Goal: Task Accomplishment & Management: Complete application form

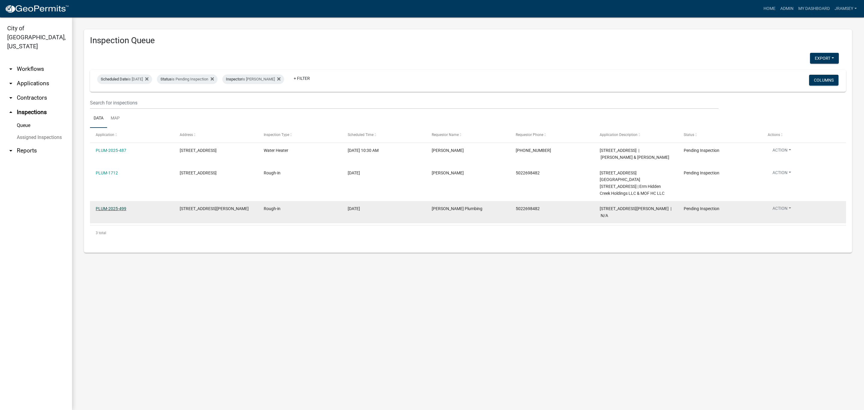
click at [111, 208] on link "PLUM-2025-499" at bounding box center [111, 208] width 31 height 5
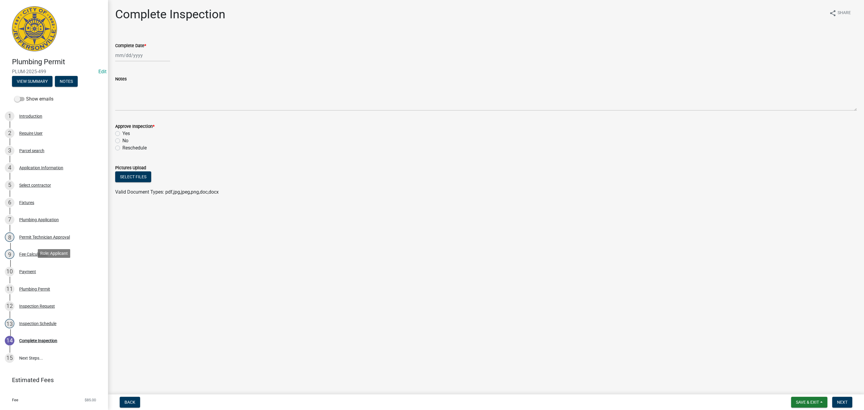
click at [31, 301] on div "12 Inspection Request" at bounding box center [52, 306] width 94 height 10
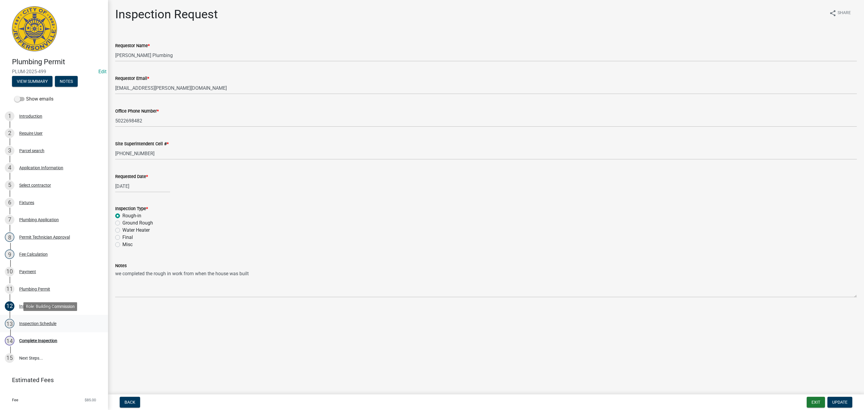
click at [33, 321] on div "13 Inspection Schedule" at bounding box center [52, 324] width 94 height 10
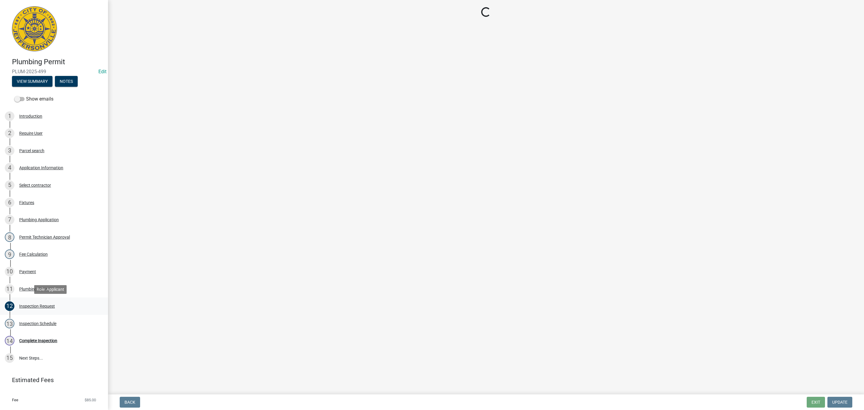
select select "13c97fbc-c819-4cee-844a-0db3d3c4db95"
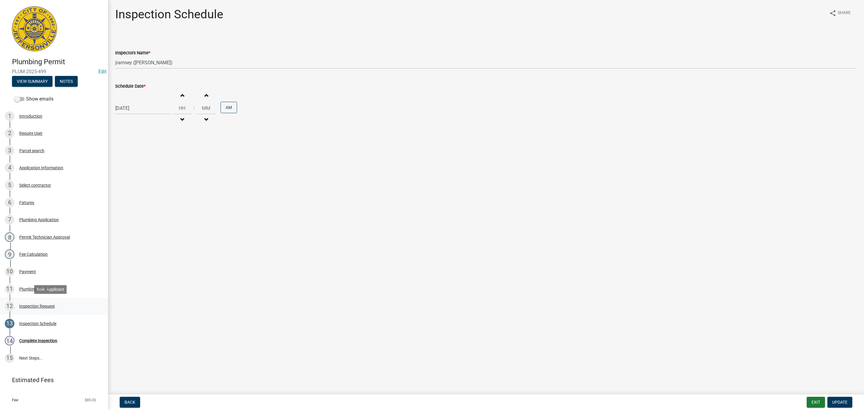
click at [36, 304] on div "Inspection Request" at bounding box center [37, 306] width 36 height 4
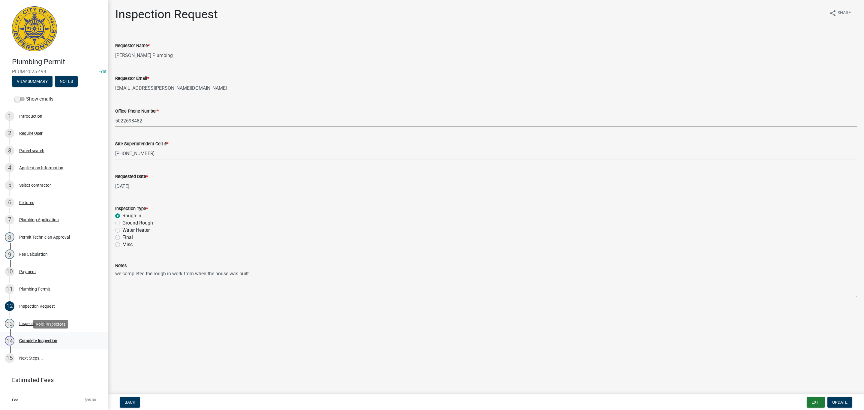
click at [41, 340] on div "Complete Inspection" at bounding box center [38, 340] width 38 height 4
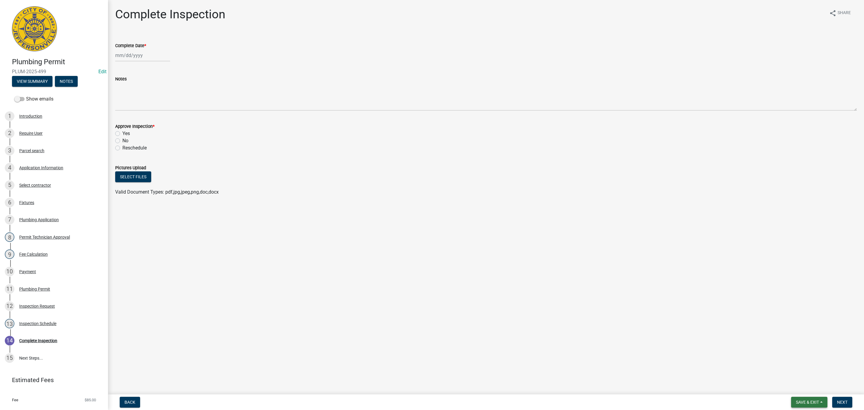
click at [804, 400] on span "Save & Exit" at bounding box center [807, 402] width 23 height 5
click at [785, 382] on button "Save & Exit" at bounding box center [803, 386] width 48 height 14
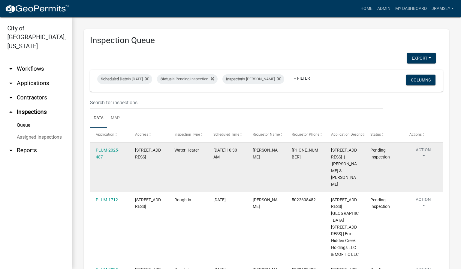
scroll to position [50, 0]
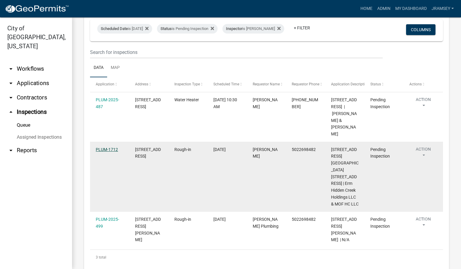
click at [108, 152] on link "PLUM-1712" at bounding box center [107, 149] width 22 height 5
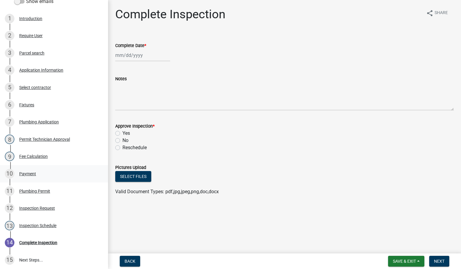
scroll to position [135, 0]
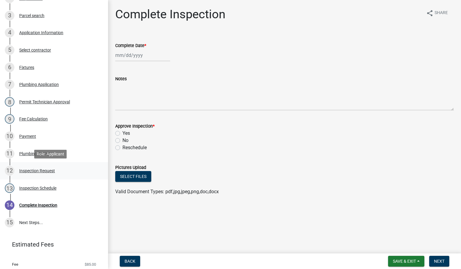
click at [47, 175] on div "12 Inspection Request" at bounding box center [52, 171] width 94 height 10
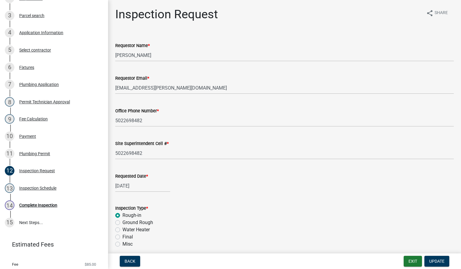
click at [133, 175] on label "Requested Date *" at bounding box center [131, 177] width 33 height 4
click at [133, 180] on input "[DATE]" at bounding box center [142, 186] width 55 height 12
select select "9"
select select "2025"
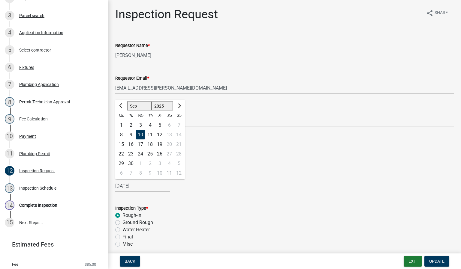
click at [240, 190] on div "[DATE] [PERSON_NAME] Apr May Jun [DATE] Aug Sep Oct Nov [DATE] 1526 1527 1528 1…" at bounding box center [284, 186] width 338 height 12
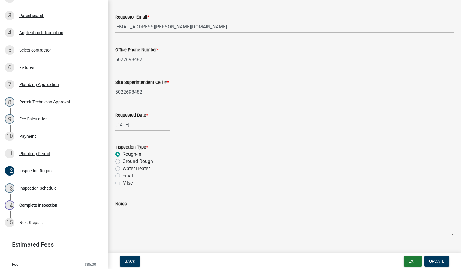
scroll to position [74, 0]
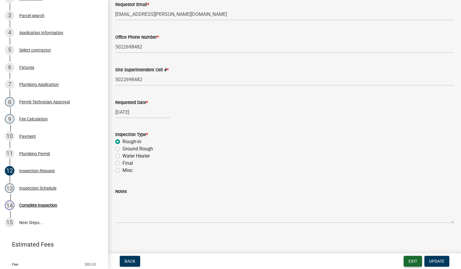
click at [412, 262] on button "Exit" at bounding box center [412, 261] width 18 height 11
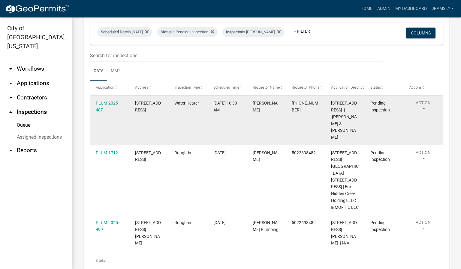
scroll to position [50, 0]
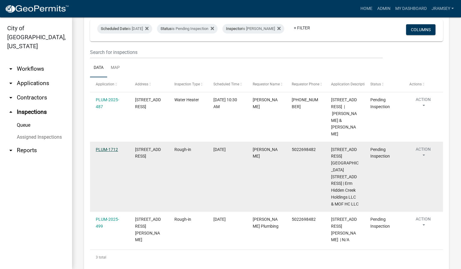
click at [101, 152] on link "PLUM-1712" at bounding box center [107, 149] width 22 height 5
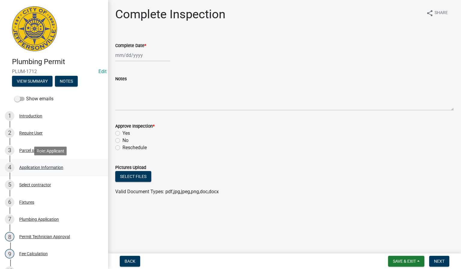
click at [43, 166] on div "Application Information" at bounding box center [41, 168] width 44 height 4
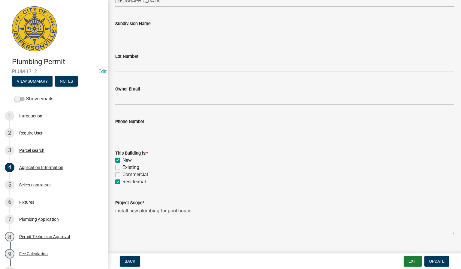
scroll to position [179, 0]
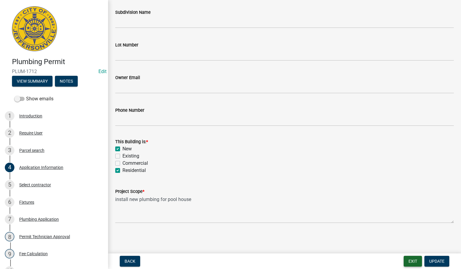
click at [408, 263] on button "Exit" at bounding box center [412, 261] width 18 height 11
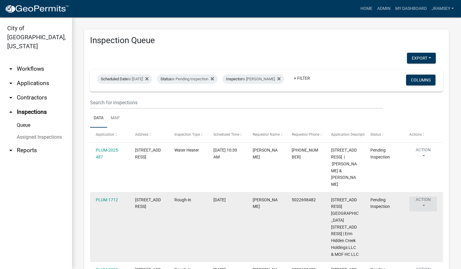
click at [424, 206] on button "Action" at bounding box center [423, 204] width 28 height 15
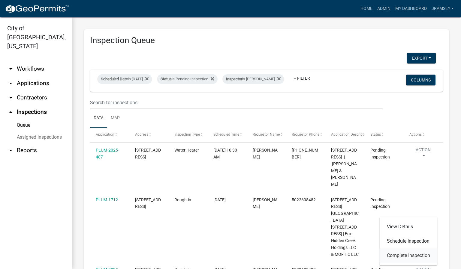
click at [403, 253] on link "Complete Inspection" at bounding box center [408, 256] width 58 height 14
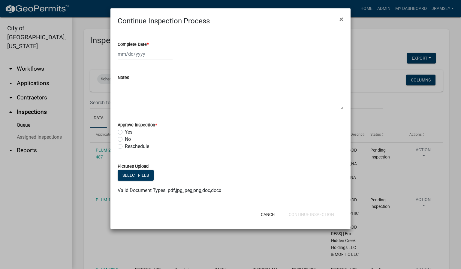
select select "9"
select select "2025"
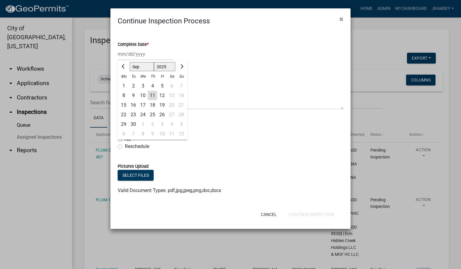
click at [138, 59] on div "[PERSON_NAME] Feb Mar Apr [PERSON_NAME][DATE] Oct Nov [DATE] 1526 1527 1528 152…" at bounding box center [145, 54] width 55 height 12
click at [152, 97] on div "11" at bounding box center [153, 96] width 10 height 10
type input "[DATE]"
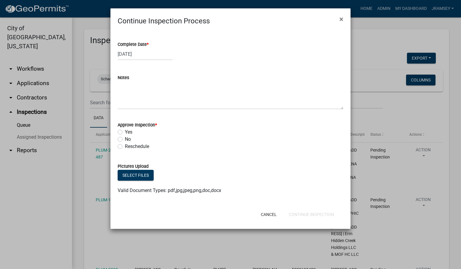
click at [125, 133] on label "Yes" at bounding box center [128, 132] width 7 height 7
click at [125, 133] on input "Yes" at bounding box center [127, 131] width 4 height 4
radio input "true"
click at [301, 218] on button "Continue Inspection" at bounding box center [311, 214] width 55 height 11
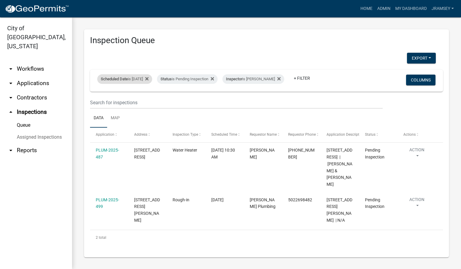
click at [138, 75] on div "Scheduled Date is [DATE]" at bounding box center [124, 79] width 55 height 10
click at [146, 97] on input "[DATE]" at bounding box center [130, 97] width 42 height 12
type input "[DATE]"
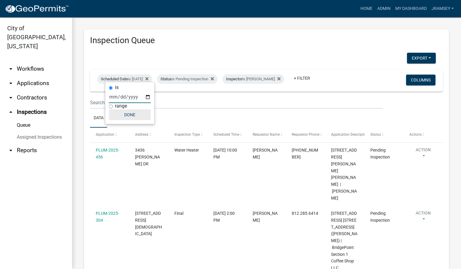
click at [133, 114] on button "Done" at bounding box center [130, 114] width 42 height 11
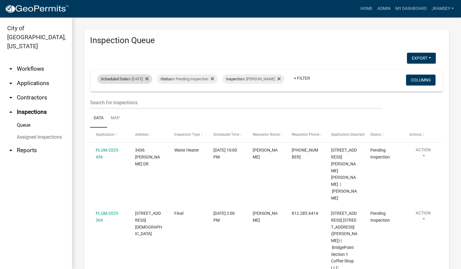
click at [139, 74] on div "Scheduled Date is [DATE]" at bounding box center [124, 79] width 55 height 10
click at [148, 97] on input "[DATE]" at bounding box center [130, 97] width 42 height 12
type input "[DATE]"
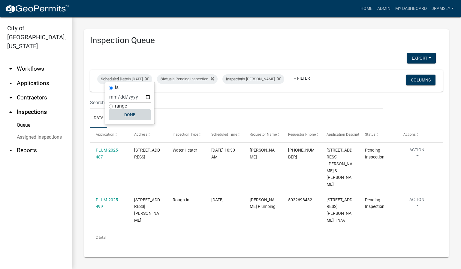
click at [135, 115] on button "Done" at bounding box center [130, 114] width 42 height 11
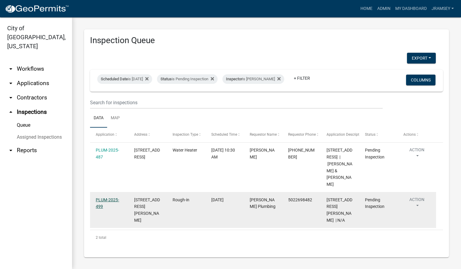
click at [111, 205] on link "PLUM-2025-499" at bounding box center [107, 204] width 23 height 12
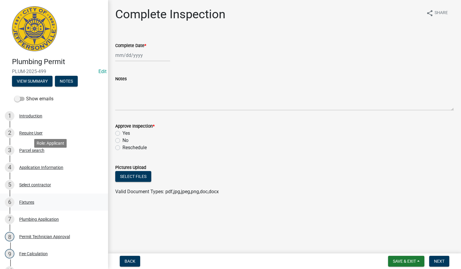
scroll to position [90, 0]
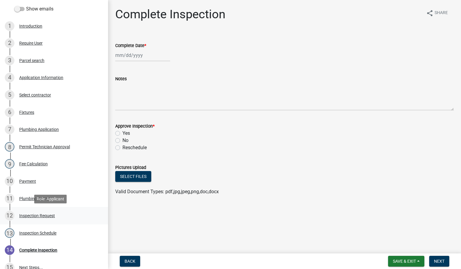
click at [38, 213] on div "12 Inspection Request" at bounding box center [52, 216] width 94 height 10
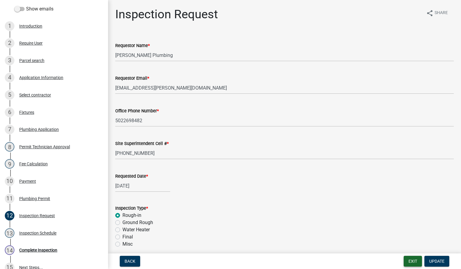
click at [413, 263] on button "Exit" at bounding box center [412, 261] width 18 height 11
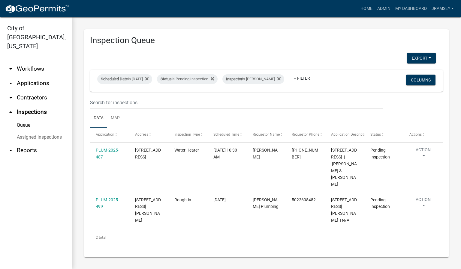
drag, startPoint x: 201, startPoint y: 58, endPoint x: 326, endPoint y: 49, distance: 125.5
click at [326, 49] on div "Inspection Queue Export Excel Format (.xlsx) CSV Format (.csv) Scheduled Date i…" at bounding box center [266, 143] width 365 height 228
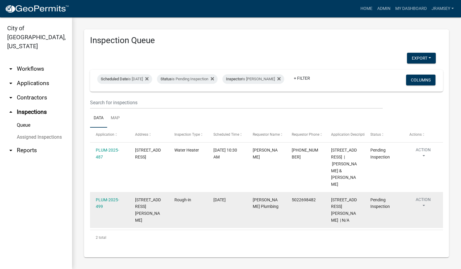
click at [422, 206] on button "Action" at bounding box center [423, 204] width 28 height 15
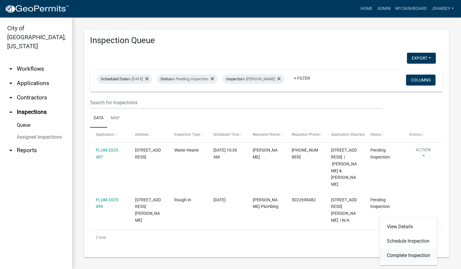
click at [396, 256] on link "Complete Inspection" at bounding box center [408, 256] width 58 height 14
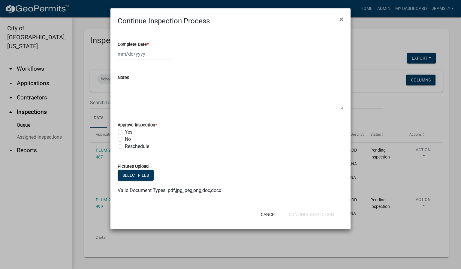
click at [135, 55] on div at bounding box center [145, 54] width 55 height 12
select select "9"
select select "2025"
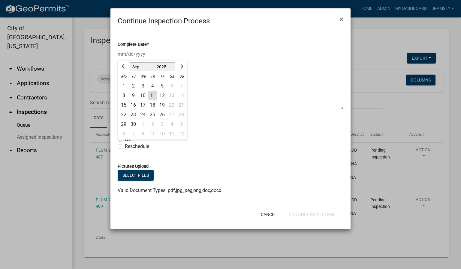
click at [152, 96] on div "11" at bounding box center [153, 96] width 10 height 10
type input "[DATE]"
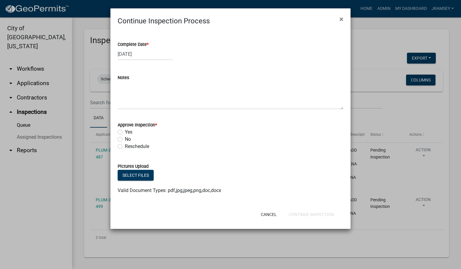
click at [125, 131] on label "Yes" at bounding box center [128, 132] width 7 height 7
click at [125, 131] on input "Yes" at bounding box center [127, 131] width 4 height 4
radio input "true"
click at [304, 215] on button "Continue Inspection" at bounding box center [311, 214] width 55 height 11
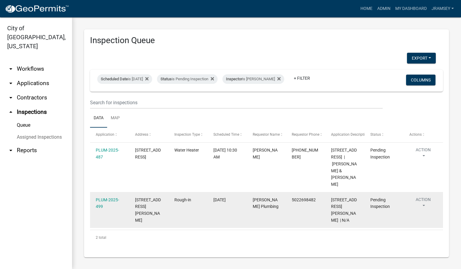
click at [307, 216] on datatable-body-cell "5022698482" at bounding box center [305, 210] width 39 height 36
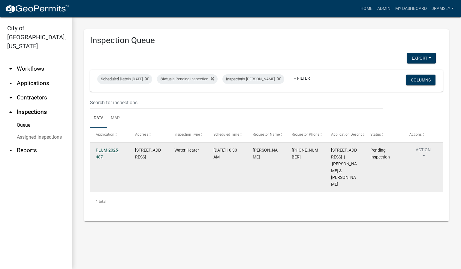
click at [110, 156] on link "PLUM-2025-487" at bounding box center [107, 154] width 23 height 12
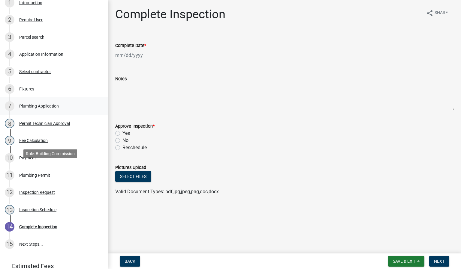
scroll to position [152, 0]
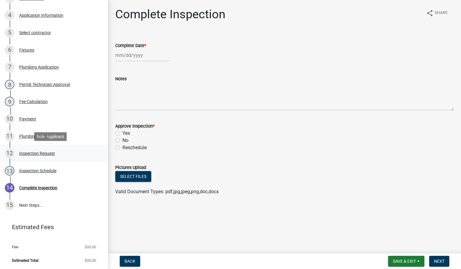
click at [34, 154] on div "Inspection Request" at bounding box center [37, 153] width 36 height 4
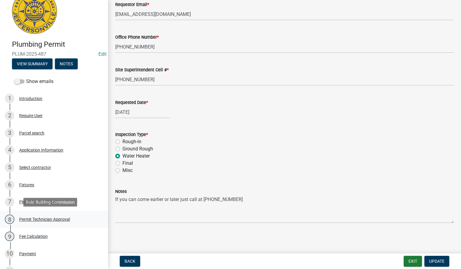
scroll to position [0, 0]
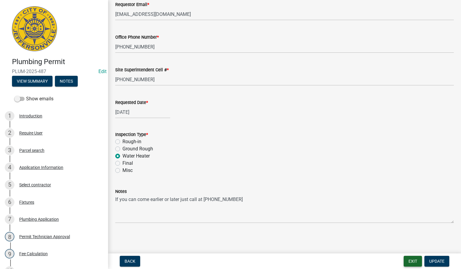
click at [408, 263] on button "Exit" at bounding box center [412, 261] width 18 height 11
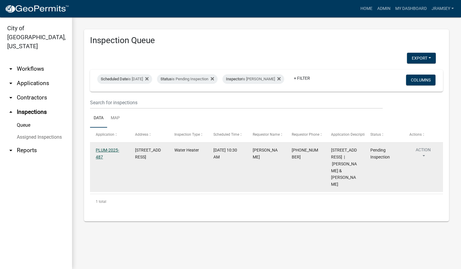
click at [111, 153] on link "PLUM-2025-487" at bounding box center [107, 154] width 23 height 12
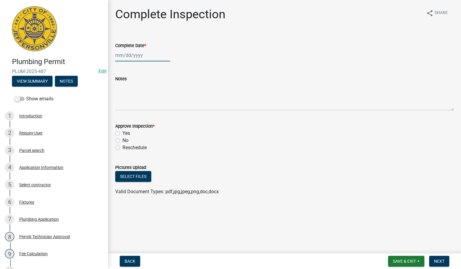
click at [128, 56] on div at bounding box center [142, 55] width 55 height 12
select select "9"
select select "2025"
click at [150, 97] on div "11" at bounding box center [150, 97] width 10 height 10
type input "[DATE]"
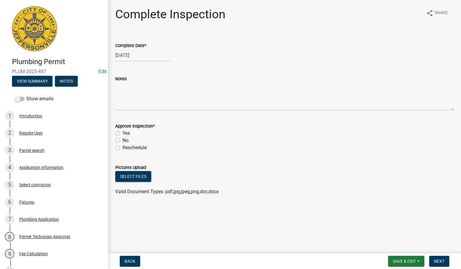
click at [122, 133] on label "Yes" at bounding box center [125, 133] width 7 height 7
click at [122, 133] on input "Yes" at bounding box center [124, 132] width 4 height 4
radio input "true"
click at [438, 261] on span "Next" at bounding box center [439, 261] width 10 height 5
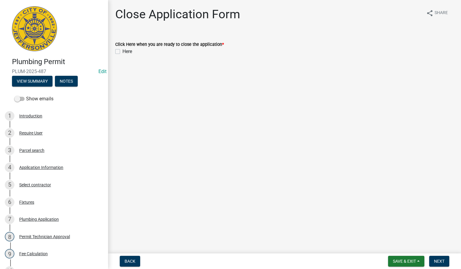
click at [114, 49] on div "Click Here when you are ready to close the application * Here" at bounding box center [284, 45] width 347 height 22
click at [122, 52] on div "Here" at bounding box center [284, 51] width 338 height 7
click at [122, 51] on label "Here" at bounding box center [127, 51] width 10 height 7
click at [122, 51] on input "Here" at bounding box center [124, 50] width 4 height 4
checkbox input "true"
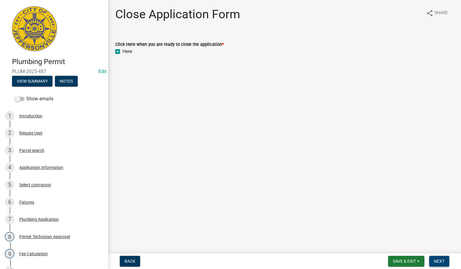
click at [435, 259] on button "Next" at bounding box center [439, 261] width 20 height 11
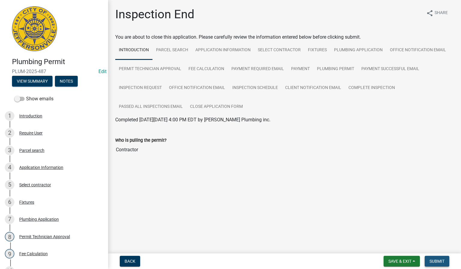
click at [436, 259] on span "Submit" at bounding box center [436, 261] width 15 height 5
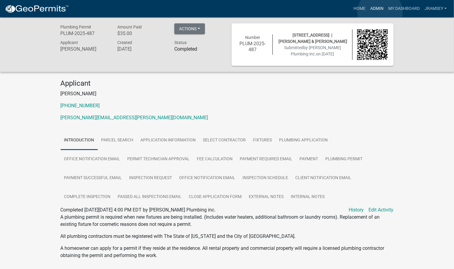
click at [380, 12] on link "Admin" at bounding box center [377, 8] width 18 height 11
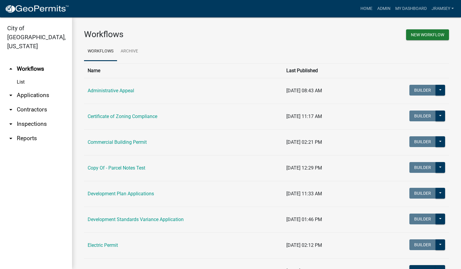
click at [34, 118] on link "arrow_drop_down Inspections" at bounding box center [36, 124] width 72 height 14
